Goal: Task Accomplishment & Management: Use online tool/utility

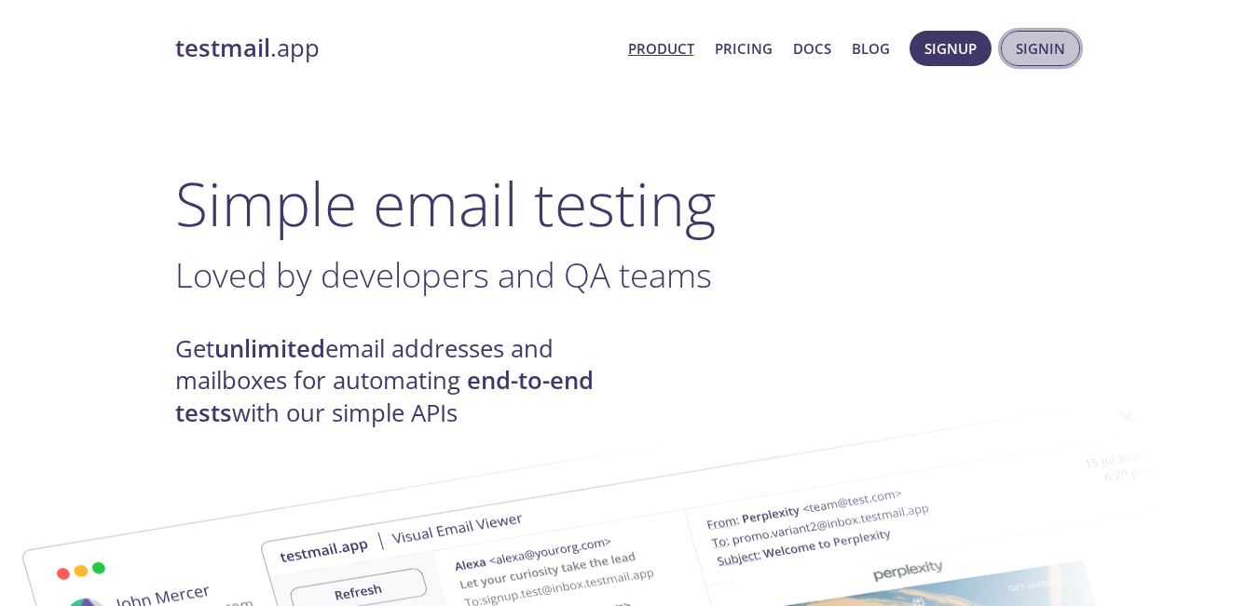
click at [1043, 55] on span "Signin" at bounding box center [1039, 48] width 49 height 24
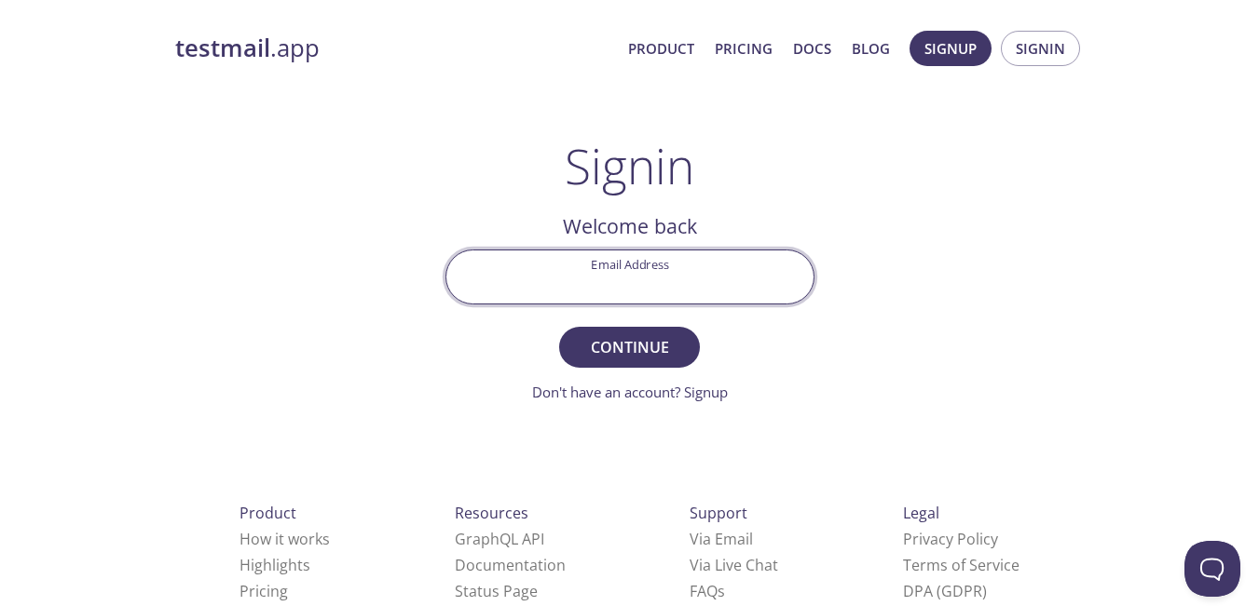
click at [676, 284] on input "Email Address" at bounding box center [629, 277] width 367 height 53
type input "[EMAIL_ADDRESS][DOMAIN_NAME]"
click at [648, 349] on span "Continue" at bounding box center [628, 347] width 99 height 26
click at [672, 276] on input "Signin Security Code" at bounding box center [629, 277] width 367 height 53
paste input "1BR7FJZ"
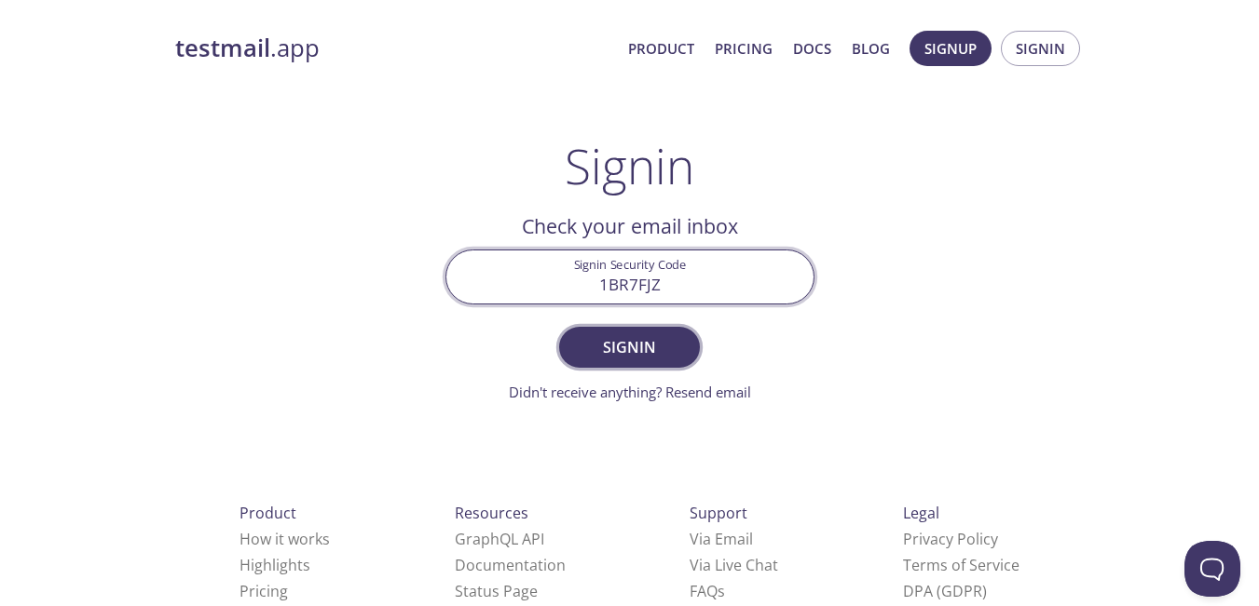
type input "1BR7FJZ"
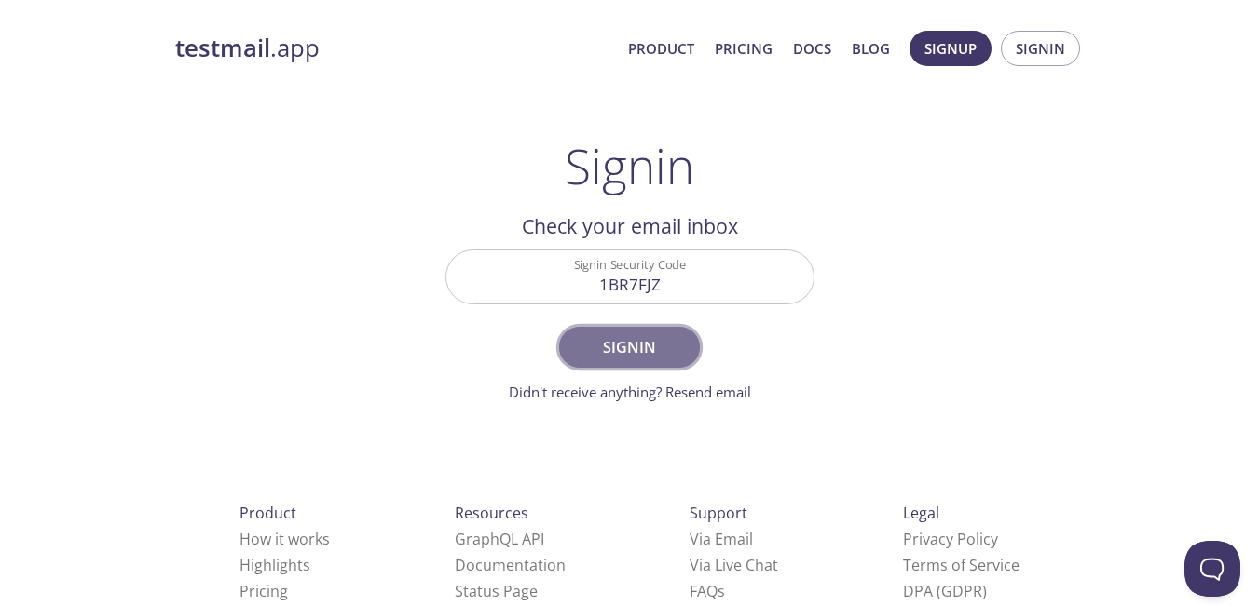
click at [666, 358] on span "Signin" at bounding box center [628, 347] width 99 height 26
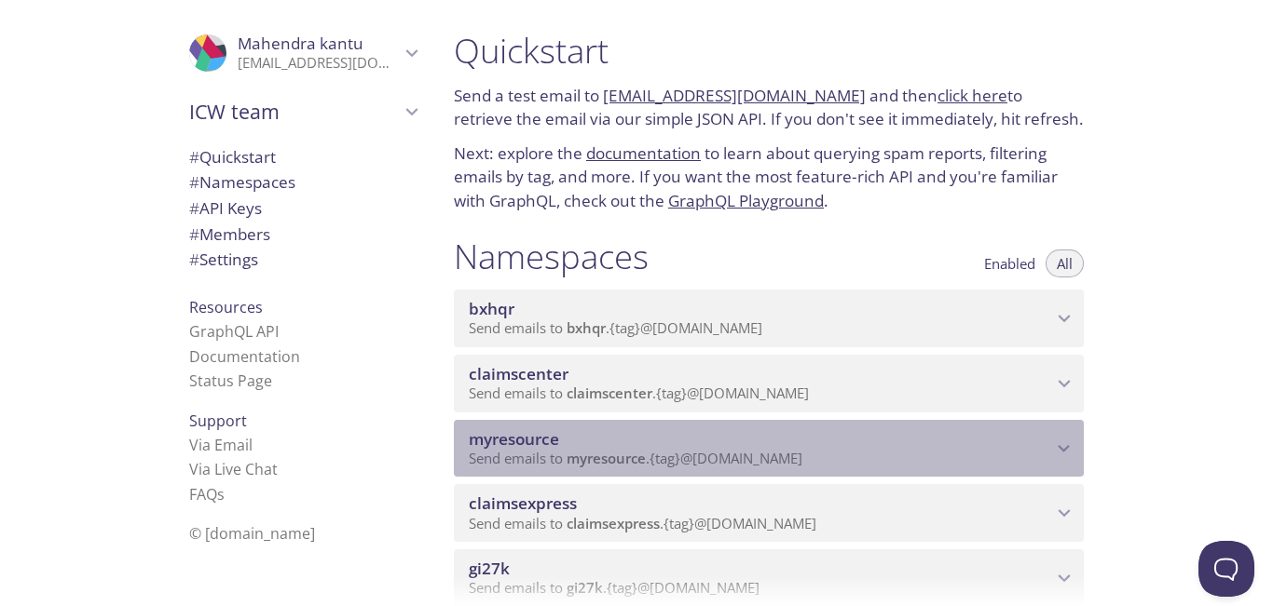
click at [1060, 457] on icon "myresource namespace" at bounding box center [1064, 449] width 24 height 24
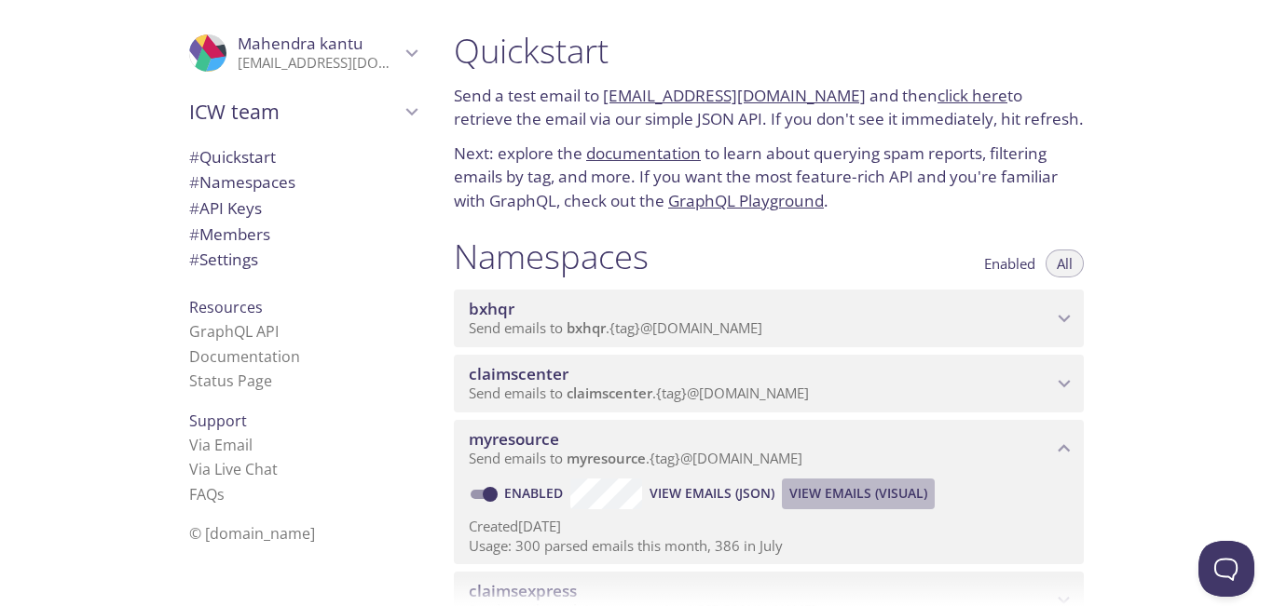
click at [839, 496] on span "View Emails (Visual)" at bounding box center [858, 494] width 138 height 22
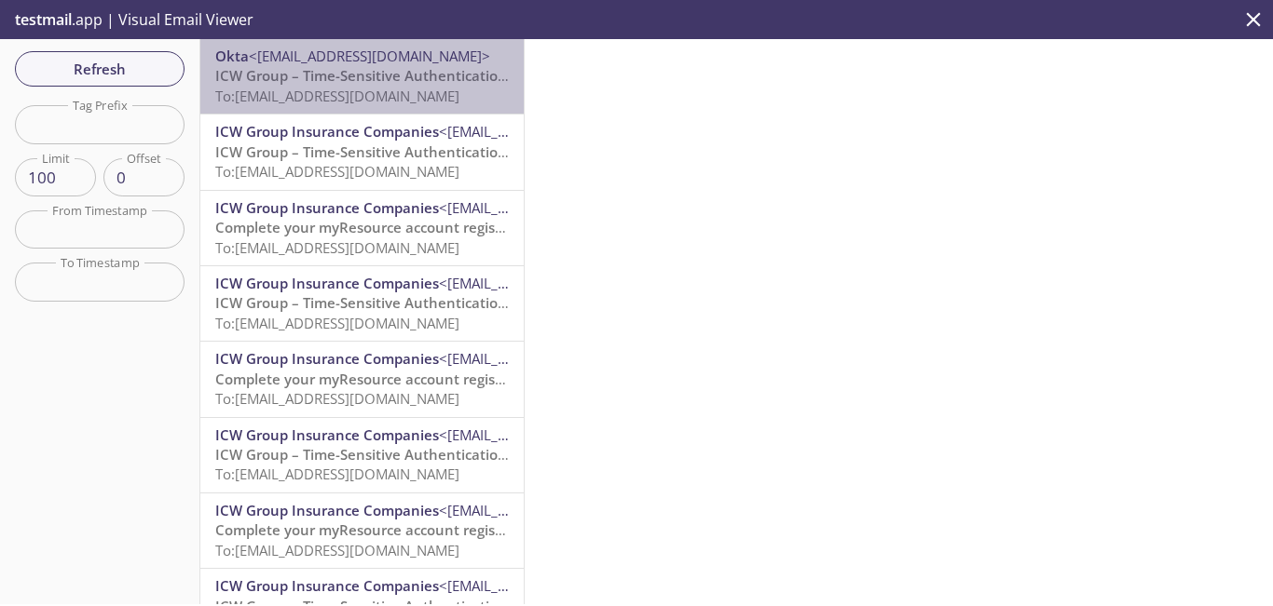
click at [383, 107] on div "Okta <[EMAIL_ADDRESS][DOMAIN_NAME]> ICW Group – Time-Sensitive Authentication C…" at bounding box center [361, 76] width 323 height 75
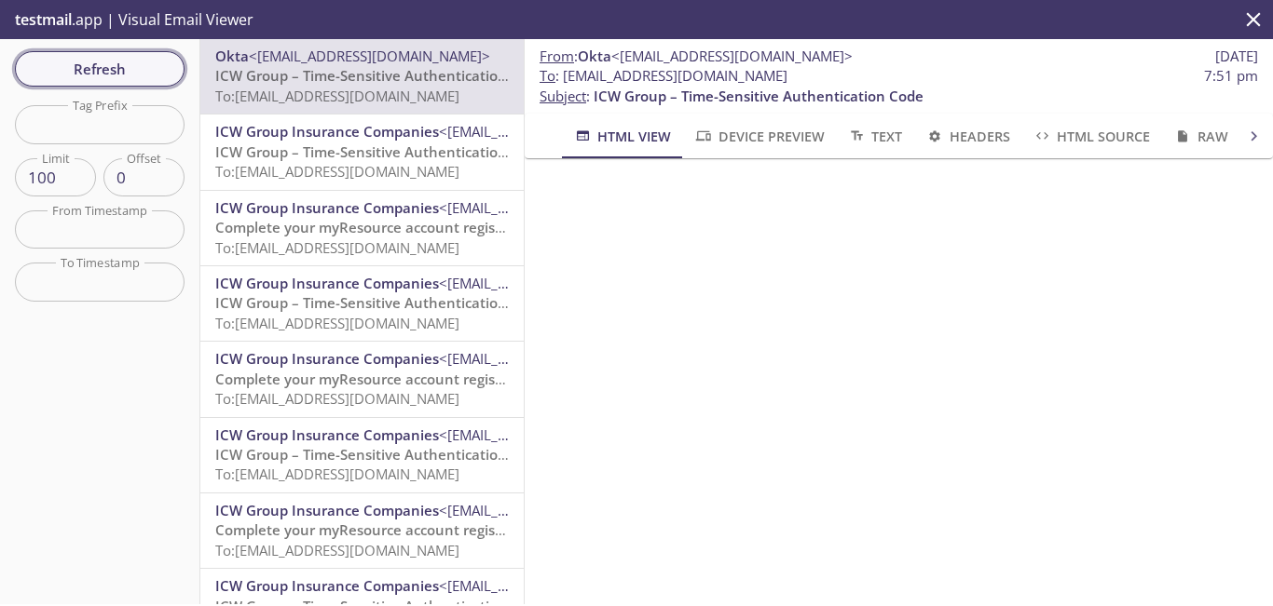
click at [141, 66] on span "Refresh" at bounding box center [100, 69] width 140 height 24
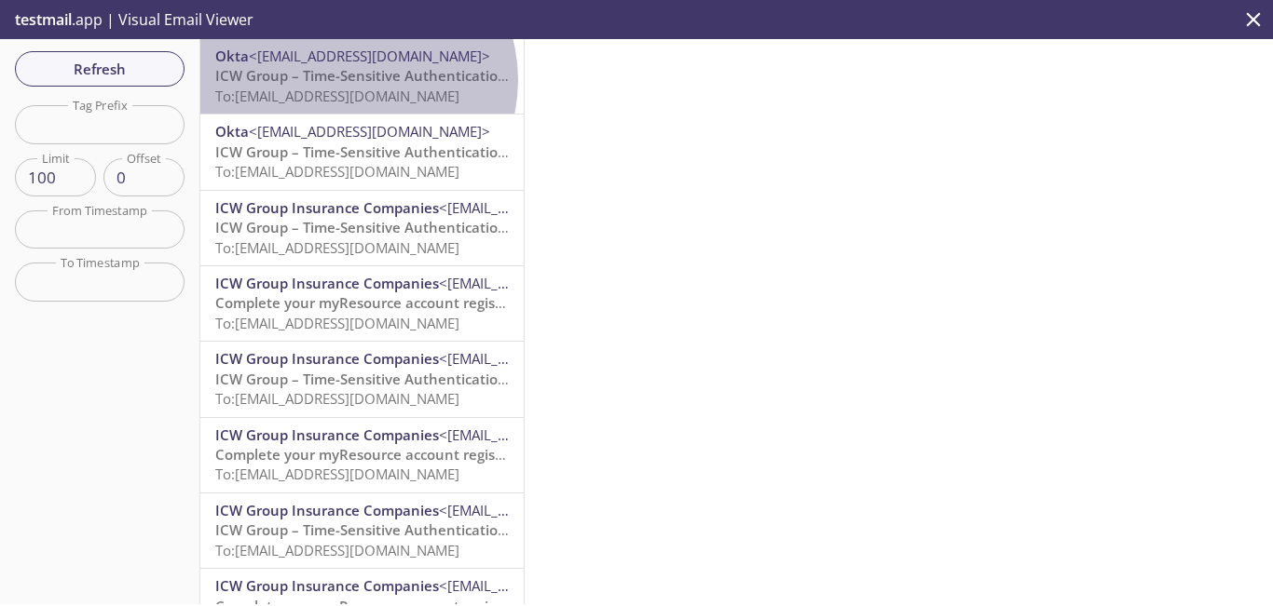
click at [356, 80] on span "ICW Group – Time-Sensitive Authentication Code" at bounding box center [380, 75] width 330 height 19
